Goal: Task Accomplishment & Management: Manage account settings

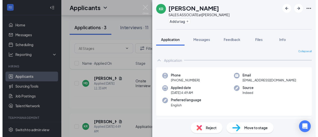
scroll to position [25, 0]
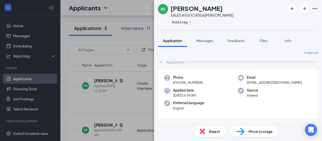
click at [147, 7] on img at bounding box center [147, 10] width 6 height 10
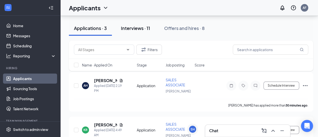
click at [139, 28] on div "Interviews · 11" at bounding box center [135, 28] width 29 height 6
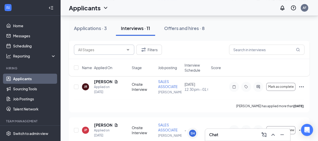
scroll to position [75, 0]
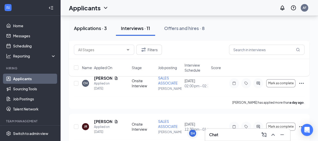
click at [99, 25] on button "Applications · 3" at bounding box center [90, 28] width 43 height 15
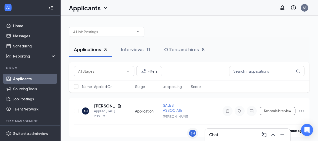
click at [95, 50] on div "Applications · 3" at bounding box center [90, 49] width 33 height 6
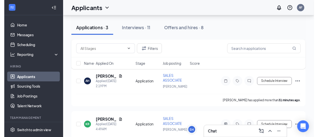
scroll to position [39, 0]
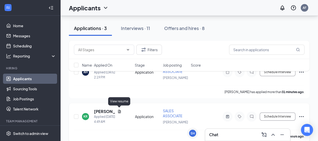
click at [120, 111] on icon "Document" at bounding box center [119, 111] width 4 height 4
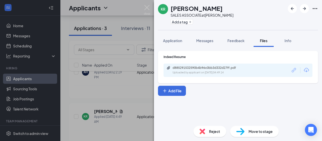
click at [197, 73] on div "Uploaded by applicant on [DATE] 04:49:14" at bounding box center [209, 72] width 75 height 4
click at [150, 9] on img at bounding box center [147, 10] width 6 height 10
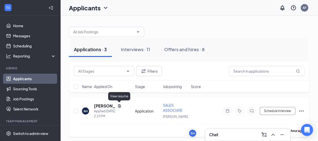
click at [118, 106] on icon "Document" at bounding box center [119, 106] width 4 height 4
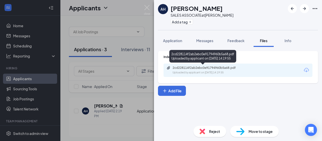
click at [192, 70] on div "2cd228114f2ab2ebc0e91794960b5a68.pdf Uploaded by applicant on [DATE] 14:19:55" at bounding box center [206, 70] width 81 height 9
